Goal: Task Accomplishment & Management: Use online tool/utility

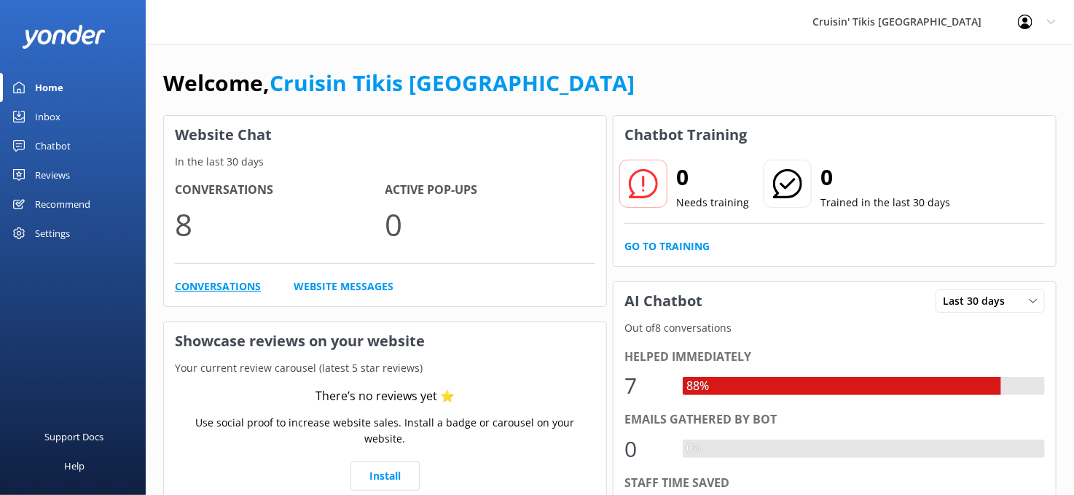
click at [242, 285] on link "Conversations" at bounding box center [218, 286] width 86 height 16
